Goal: Find specific page/section: Find specific page/section

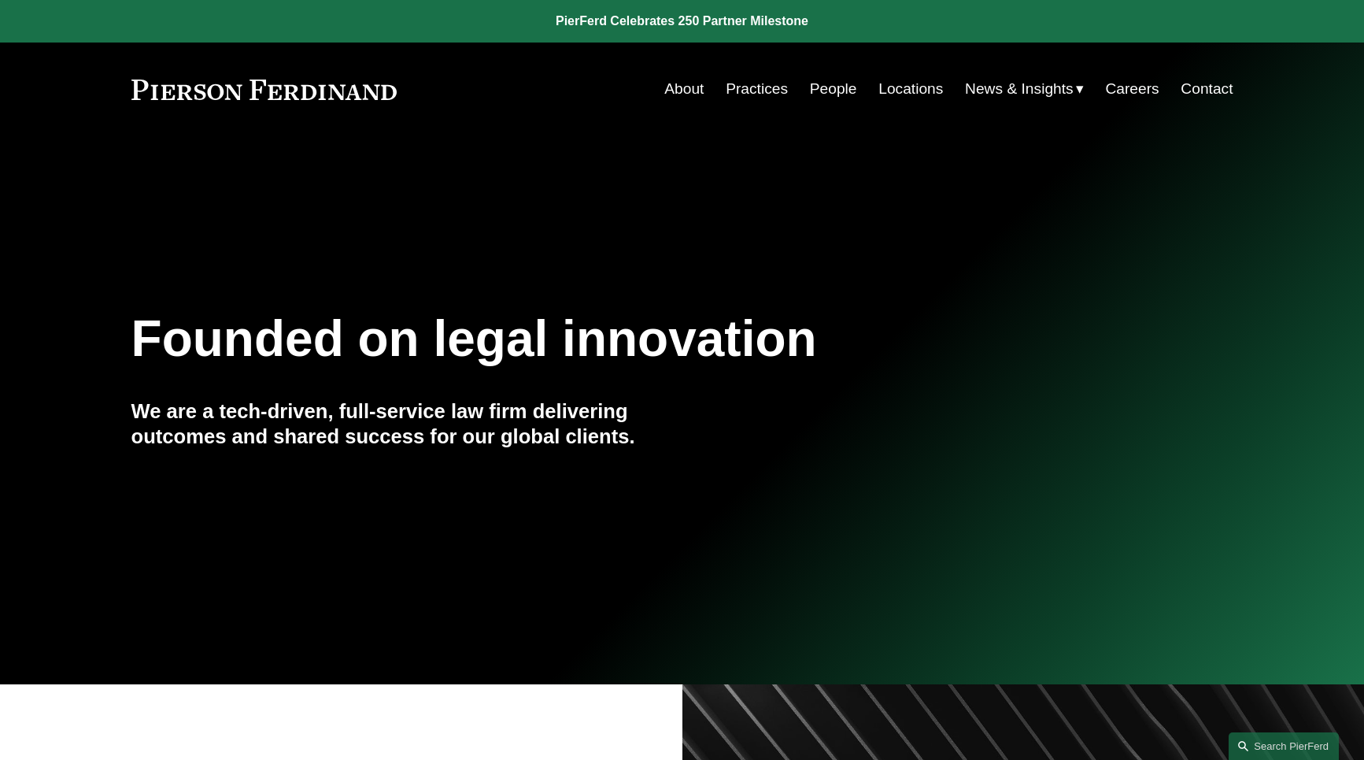
click at [905, 94] on link "Locations" at bounding box center [910, 89] width 65 height 30
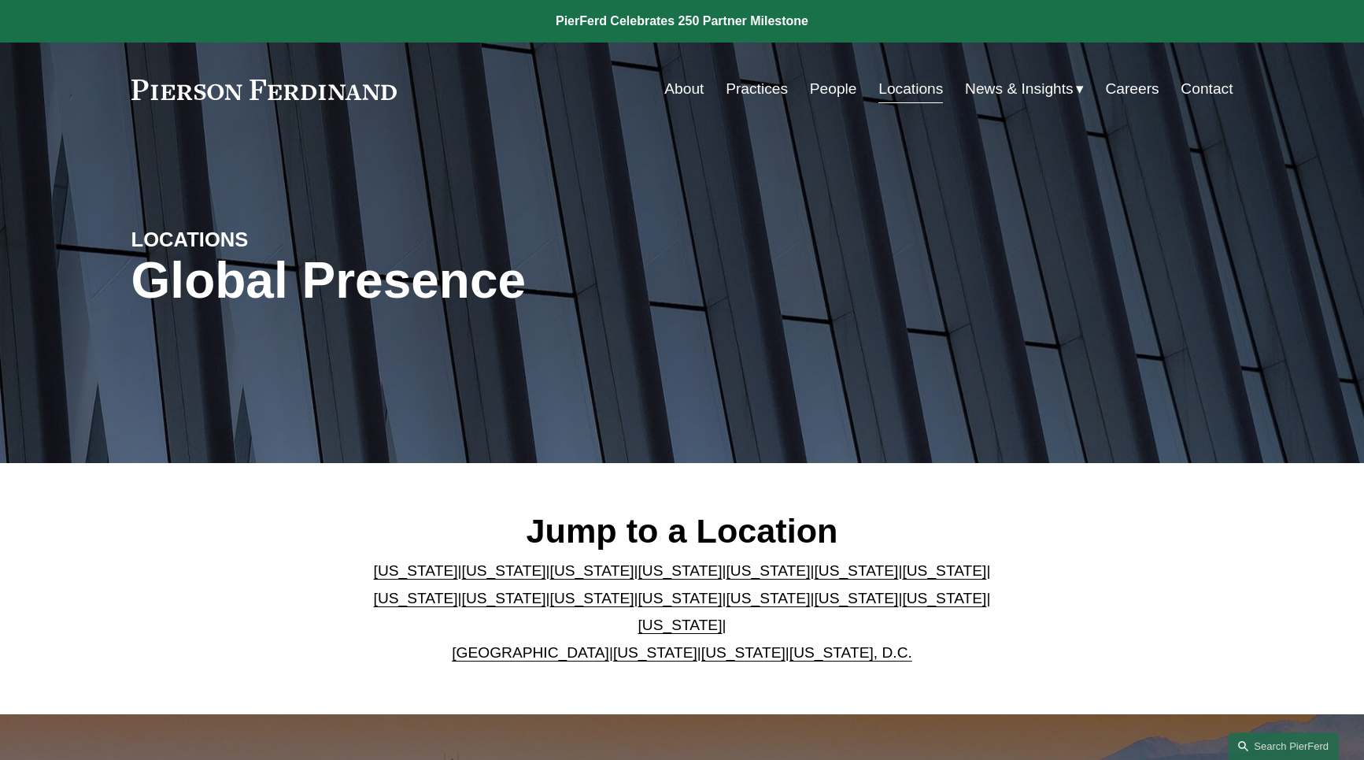
click at [902, 606] on link "[US_STATE]" at bounding box center [944, 598] width 84 height 17
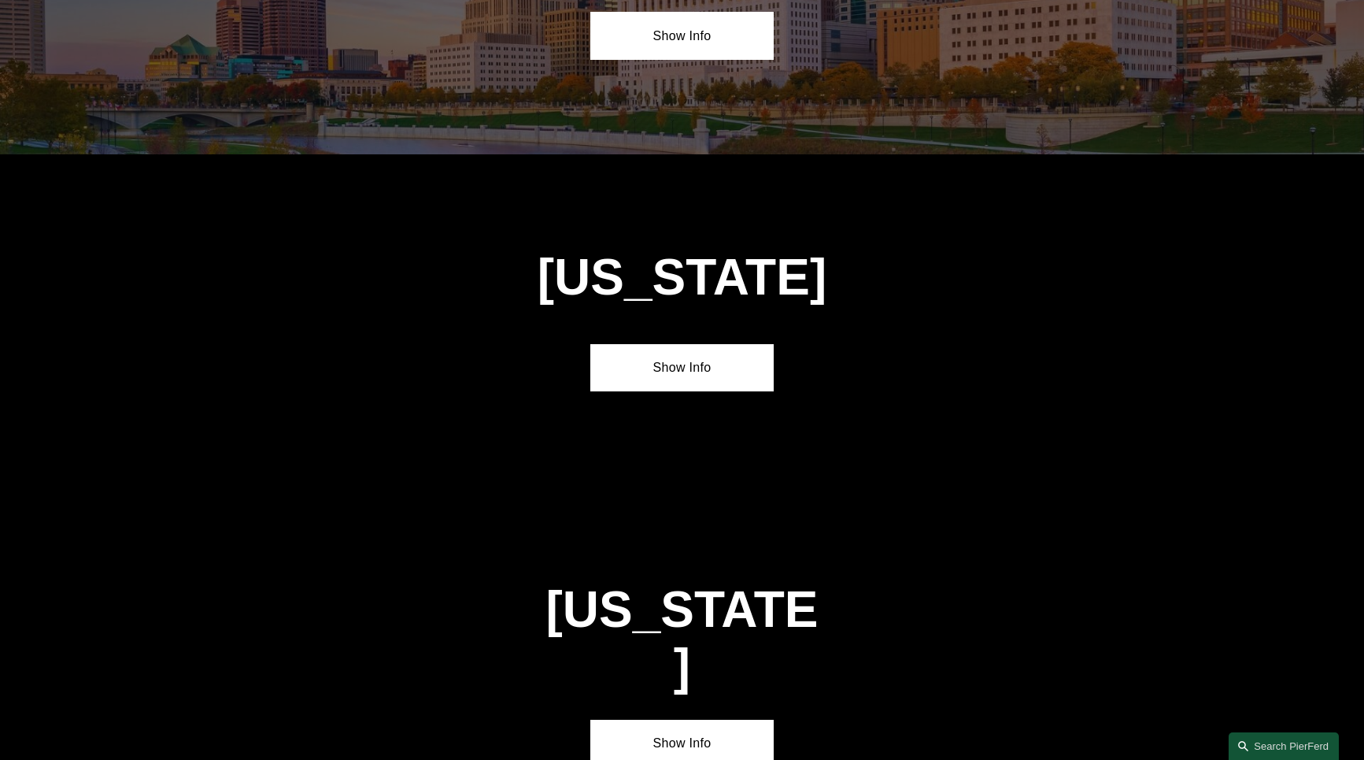
scroll to position [5025, 0]
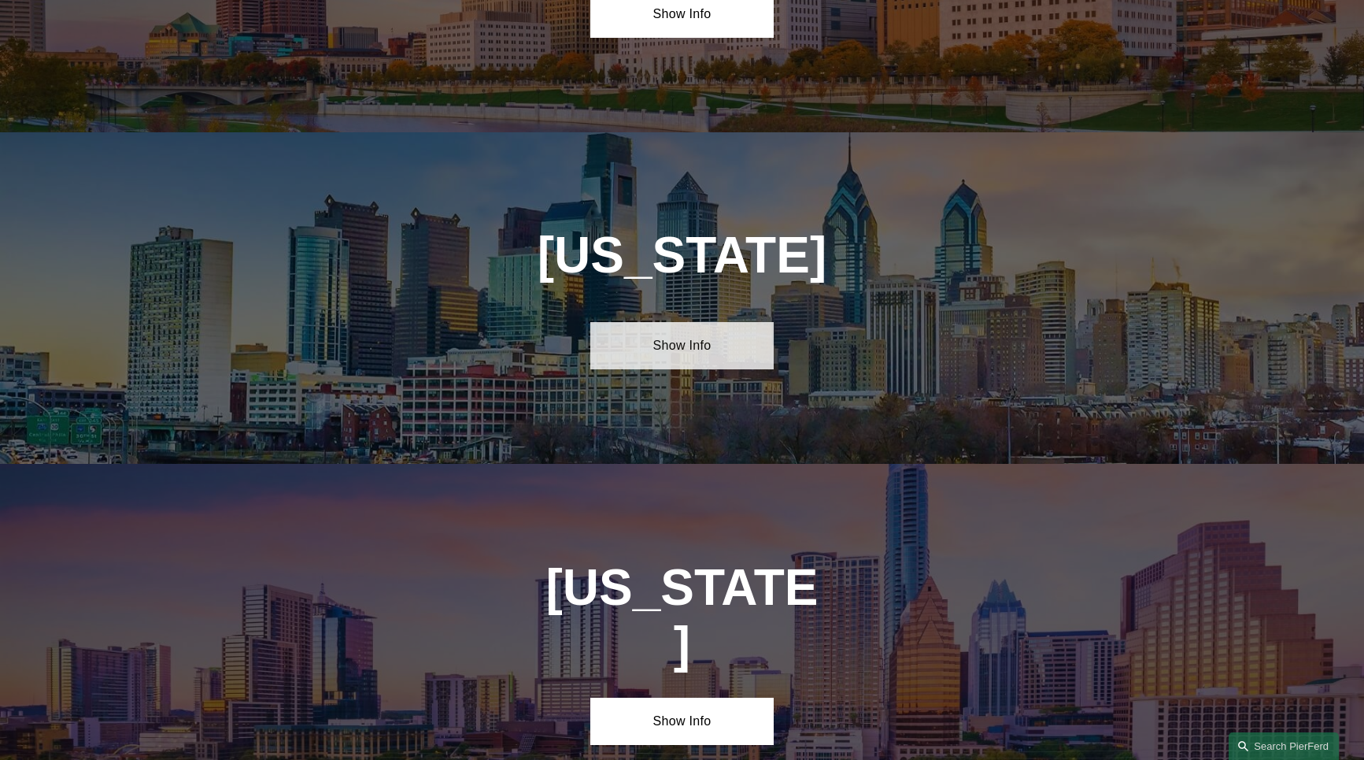
click at [690, 322] on link "Show Info" at bounding box center [681, 345] width 183 height 47
